Goal: Information Seeking & Learning: Learn about a topic

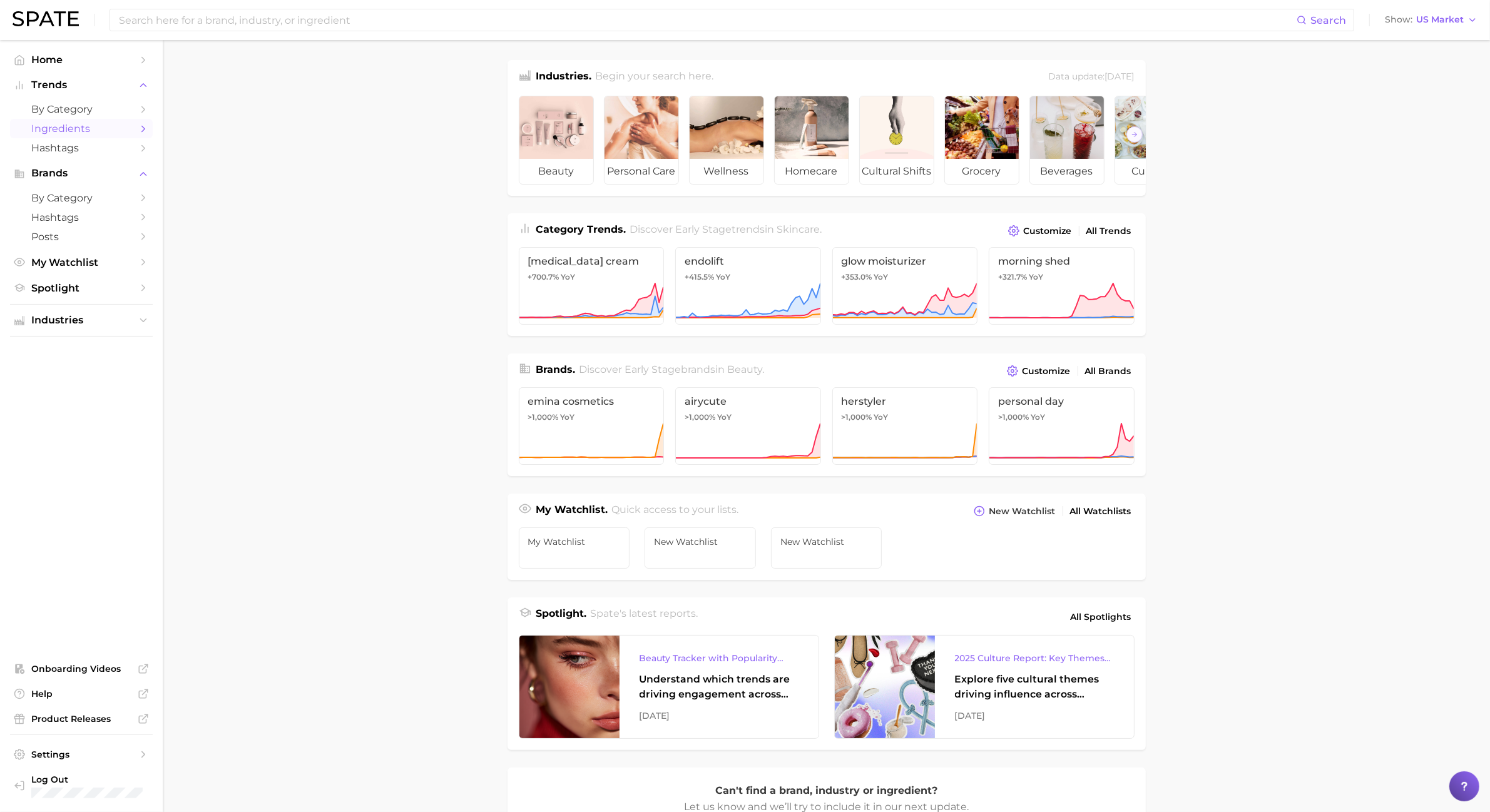
click at [91, 128] on span "Ingredients" at bounding box center [81, 128] width 100 height 12
